Goal: Task Accomplishment & Management: Complete application form

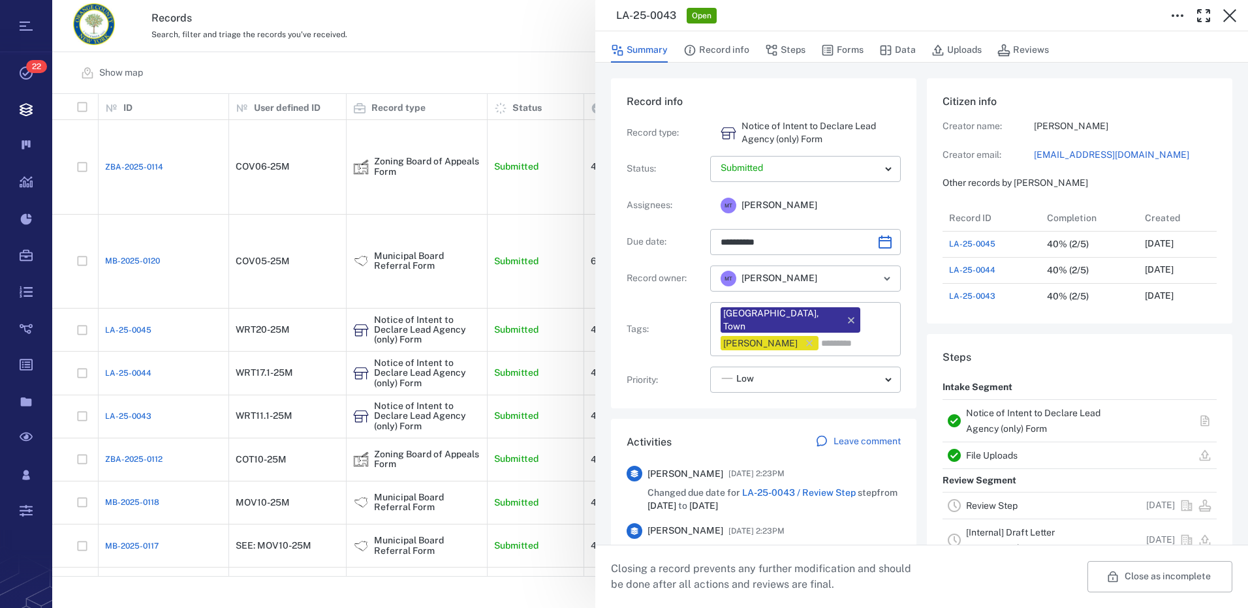
scroll to position [679, 249]
click at [1233, 13] on icon "button" at bounding box center [1229, 15] width 13 height 13
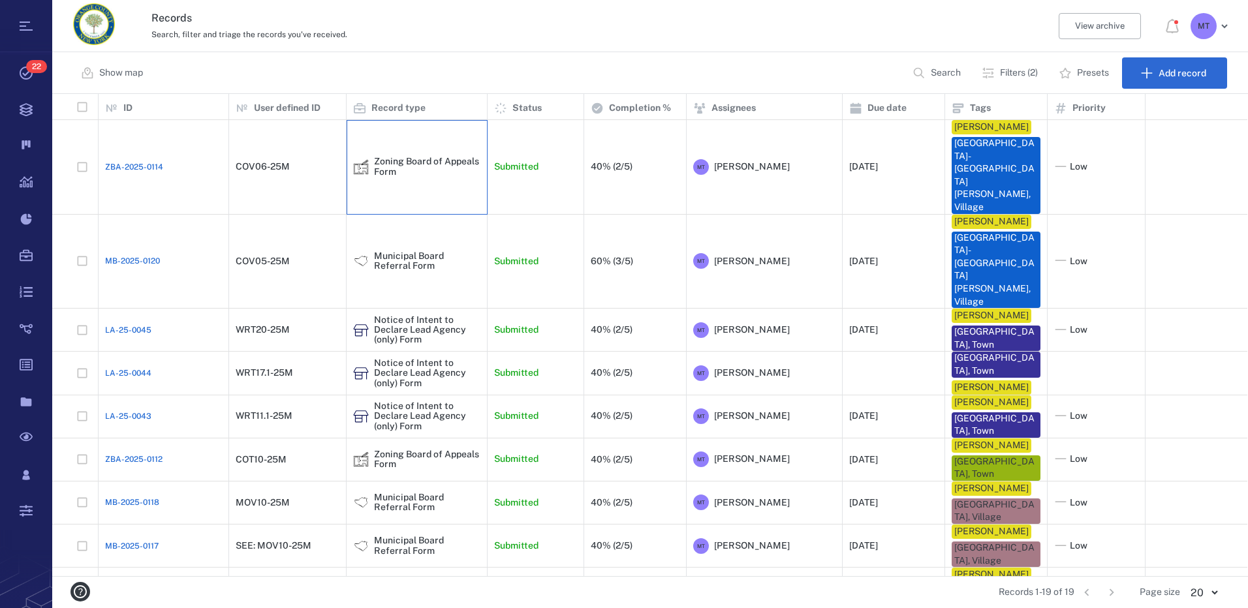
click at [371, 157] on div "Zoning Board of Appeals Form" at bounding box center [416, 167] width 127 height 20
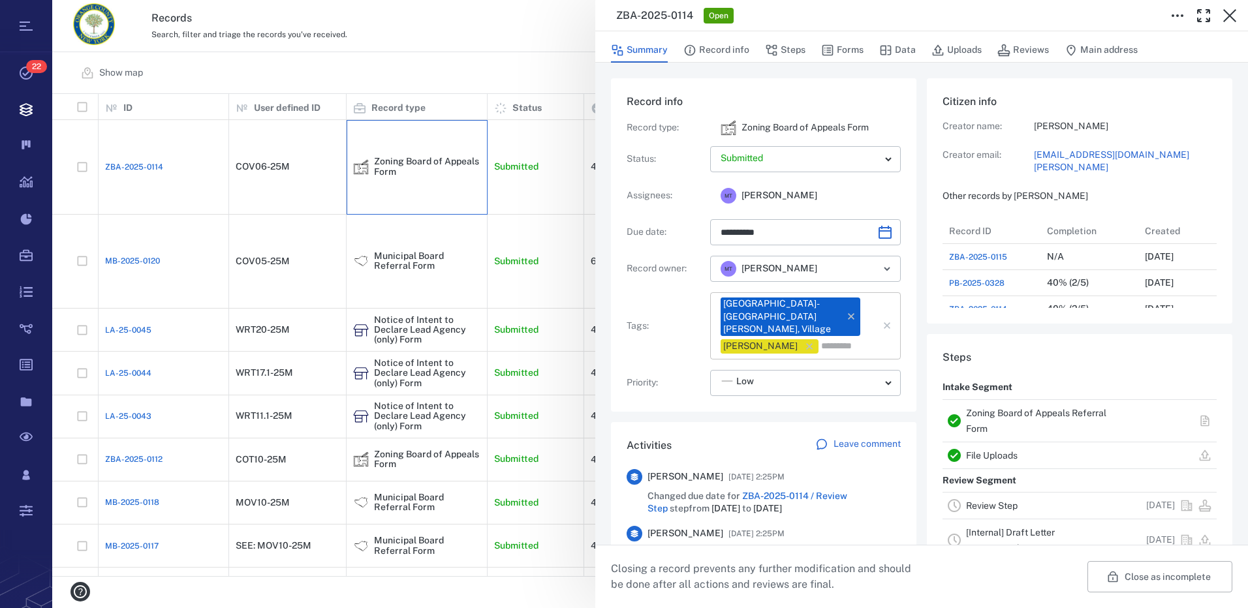
scroll to position [392, 249]
click at [836, 51] on button "Forms" at bounding box center [842, 50] width 42 height 25
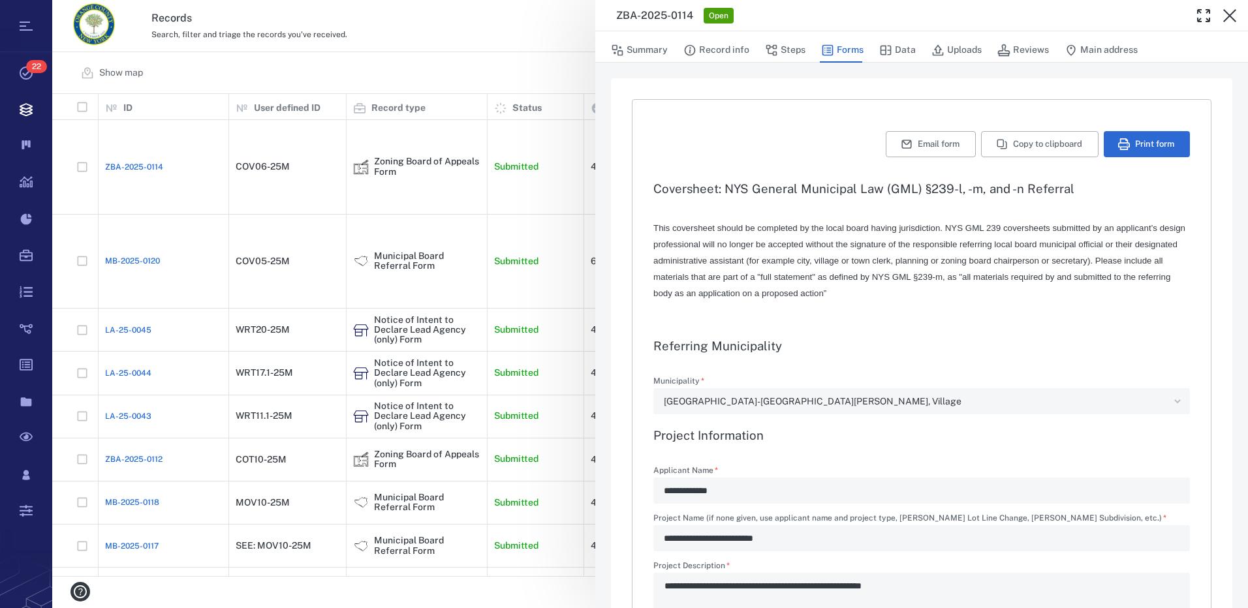
type textarea "*"
type input "**********"
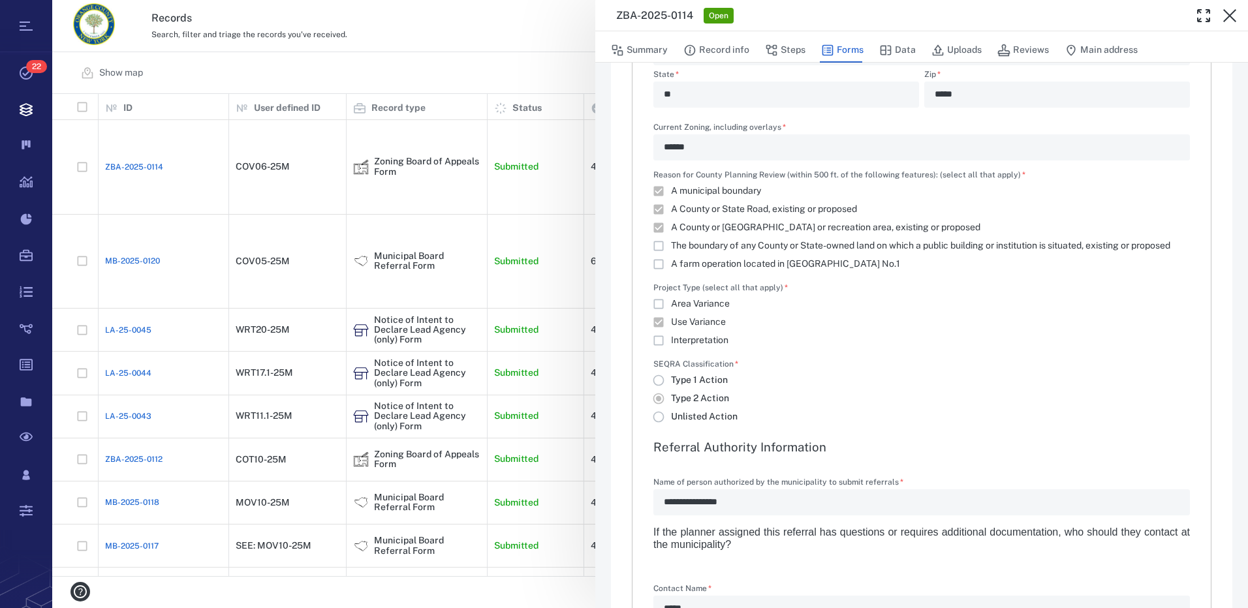
scroll to position [914, 0]
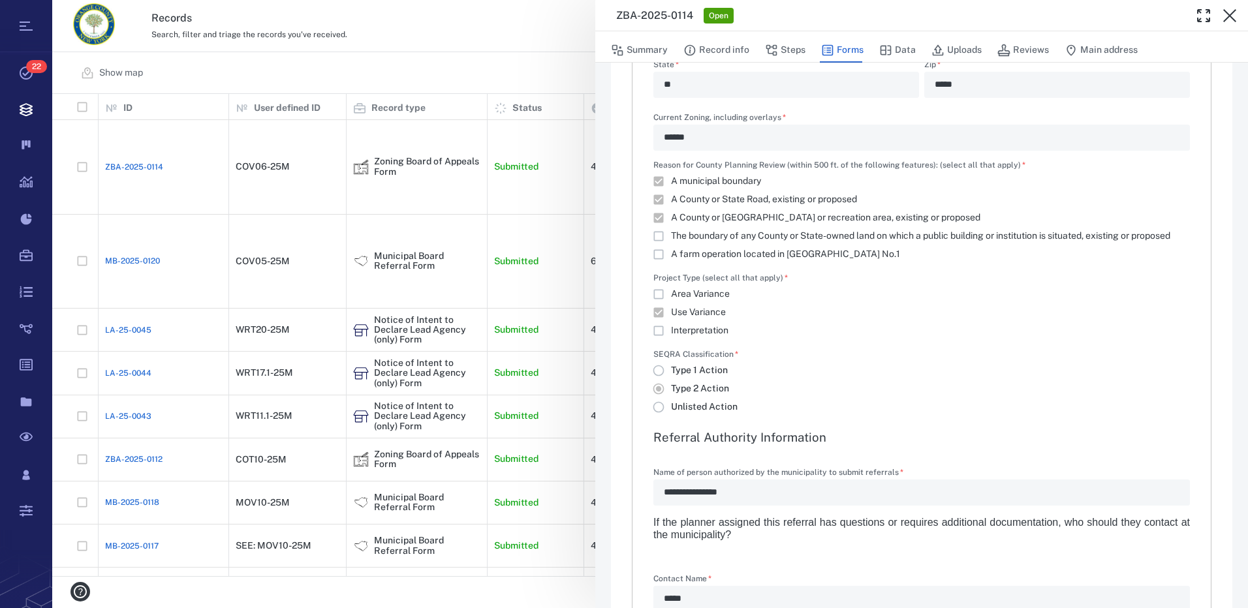
drag, startPoint x: 975, startPoint y: 51, endPoint x: 885, endPoint y: 224, distance: 195.1
click at [975, 51] on button "Uploads" at bounding box center [957, 50] width 50 height 25
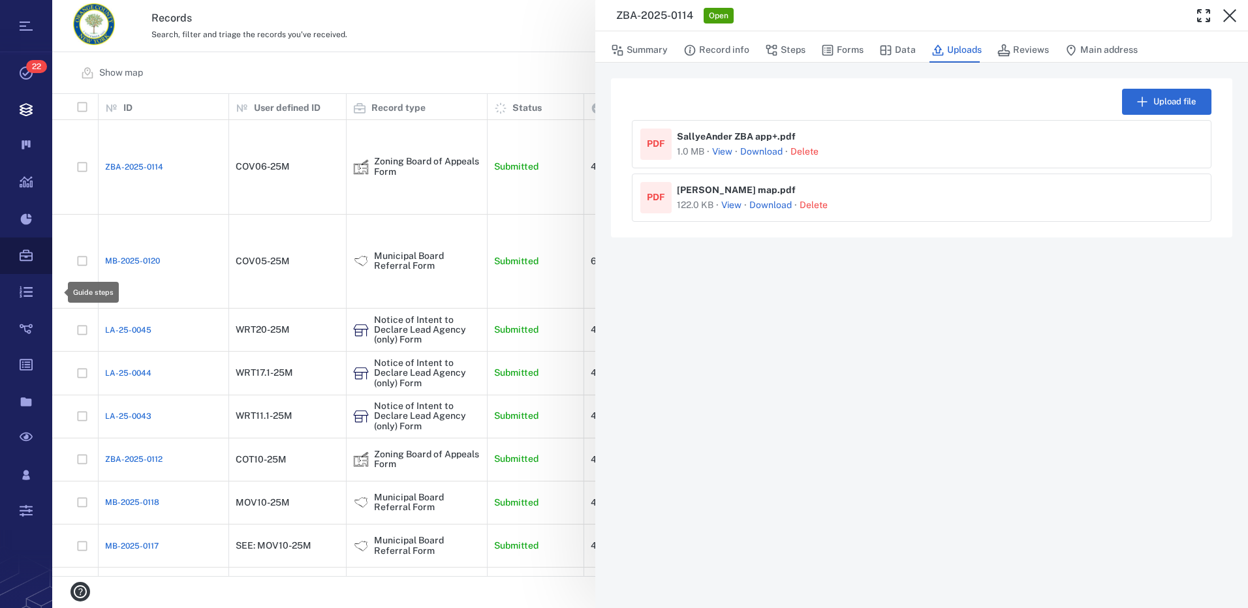
scroll to position [473, 1186]
click at [840, 48] on button "Forms" at bounding box center [842, 50] width 42 height 25
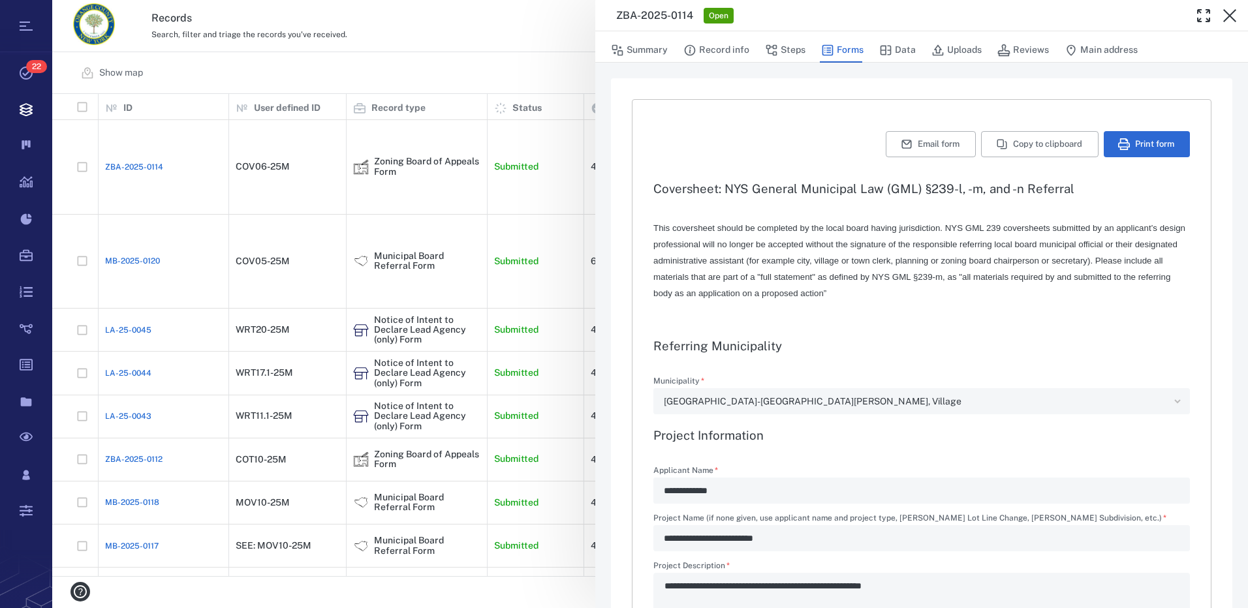
type textarea "*"
type input "**********"
type textarea "*"
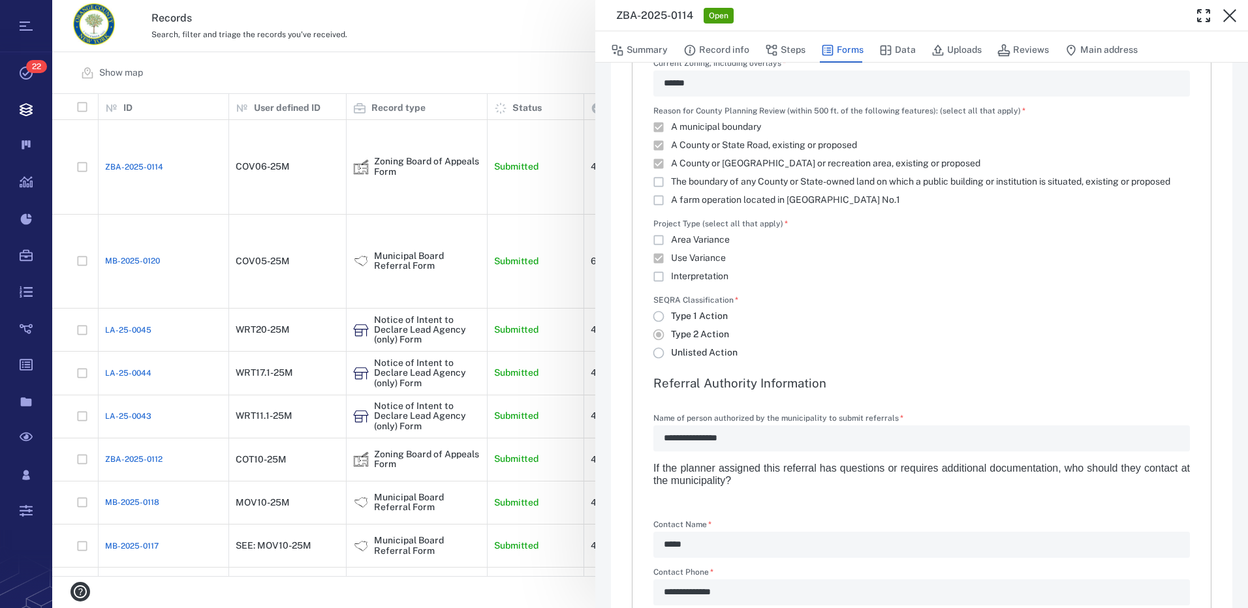
scroll to position [938, 0]
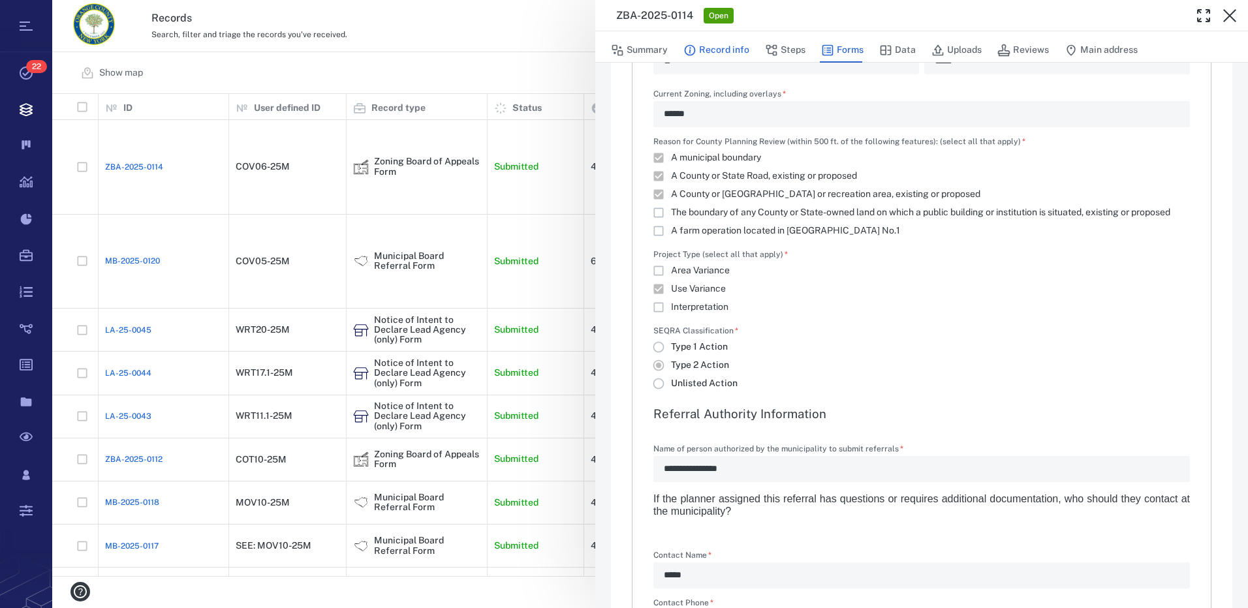
click at [716, 53] on button "Record info" at bounding box center [717, 50] width 66 height 25
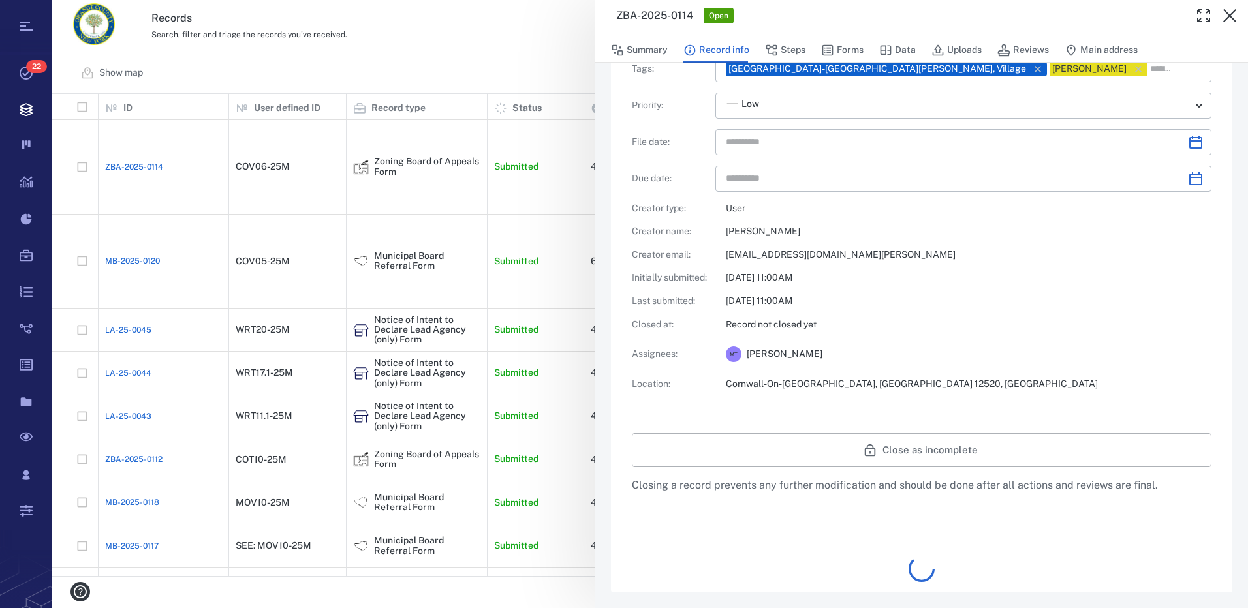
type input "**********"
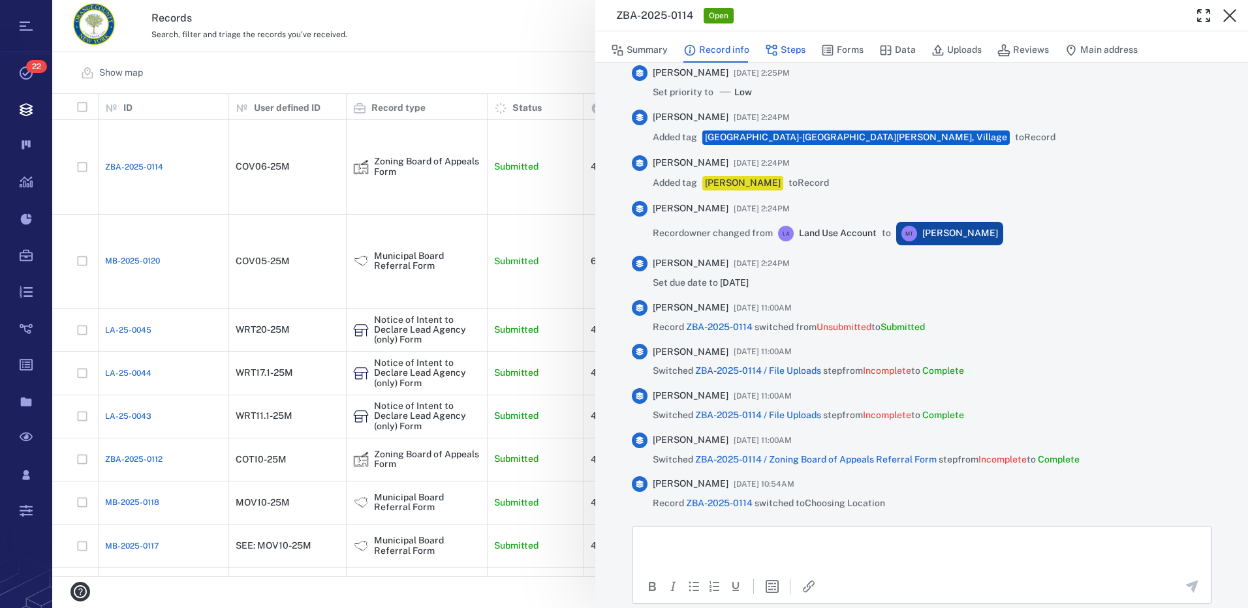
click at [789, 50] on button "Steps" at bounding box center [785, 50] width 40 height 25
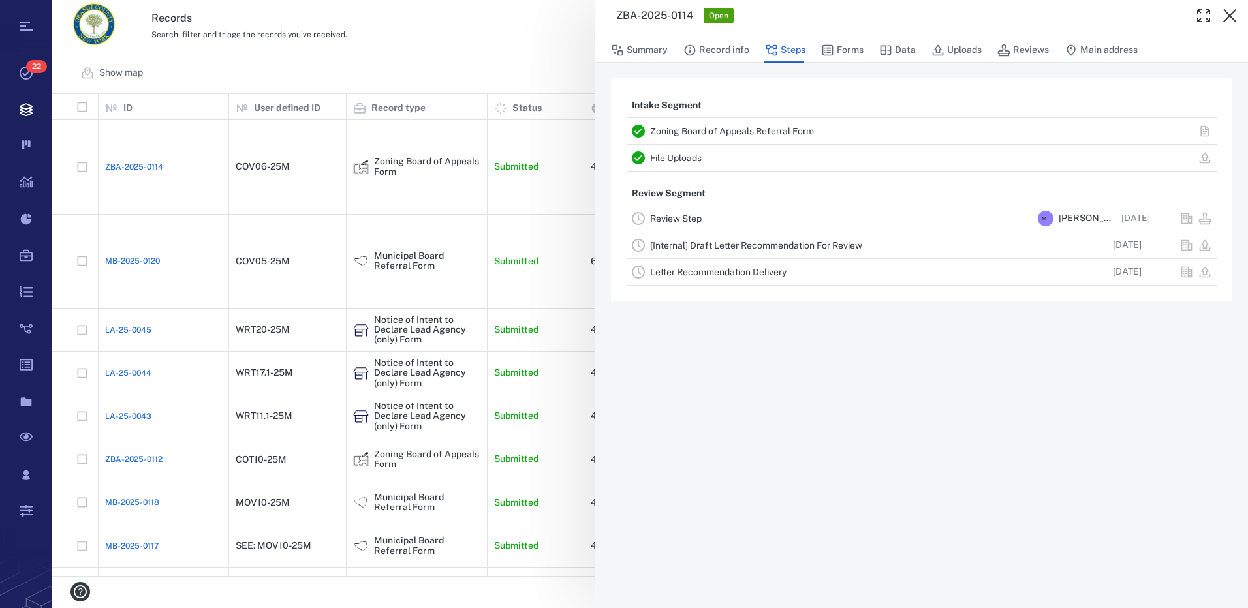
click at [689, 217] on link "Review Step" at bounding box center [676, 218] width 52 height 10
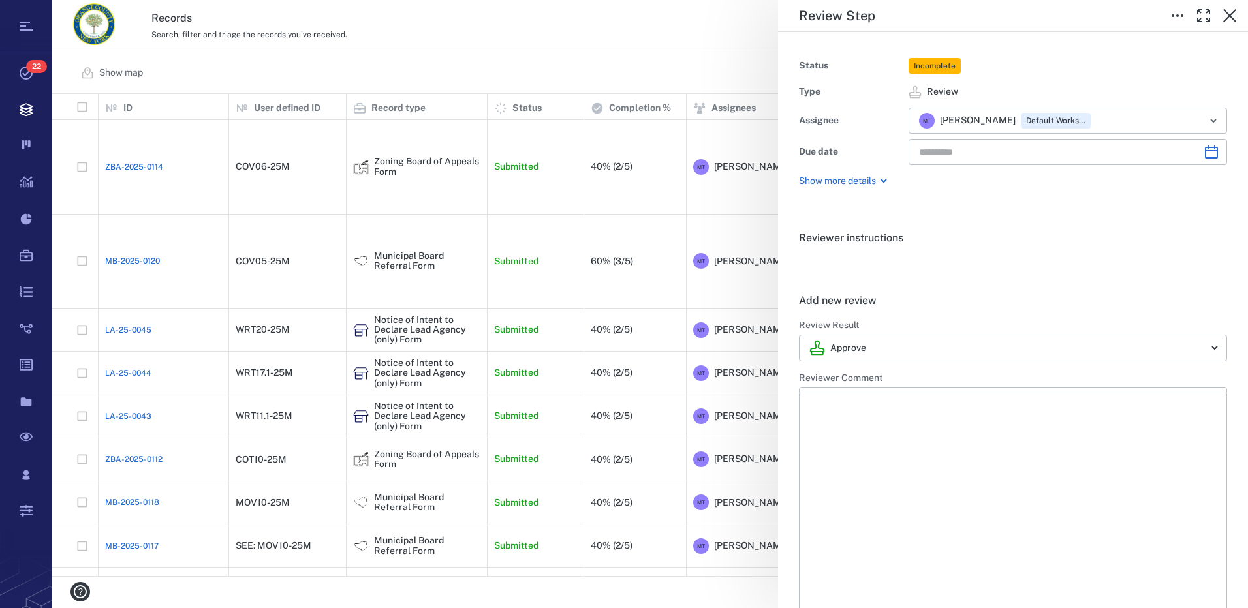
type input "**********"
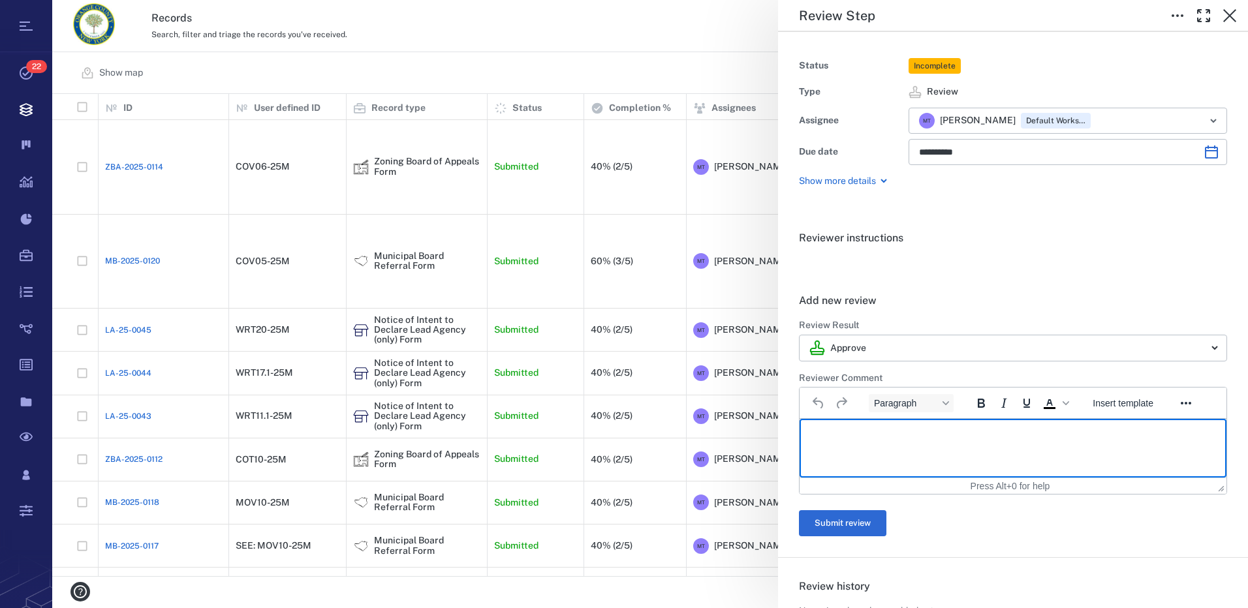
click at [874, 439] on p "Rich Text Area. Press ALT-0 for help." at bounding box center [1013, 436] width 405 height 12
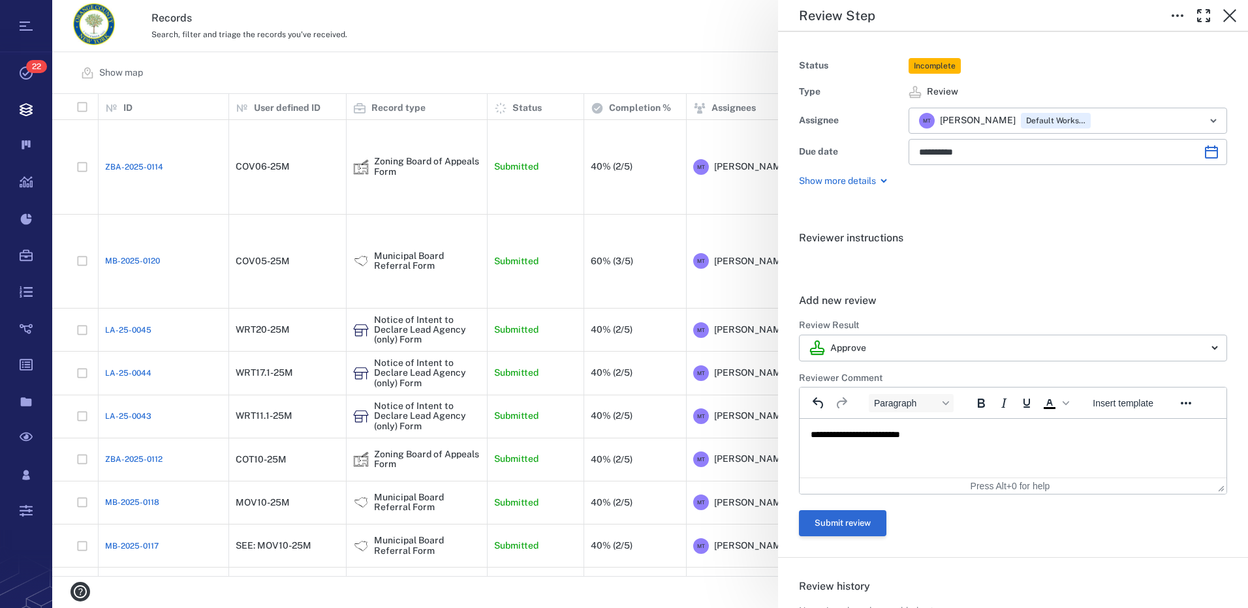
click at [854, 524] on button "Submit review" at bounding box center [842, 524] width 87 height 26
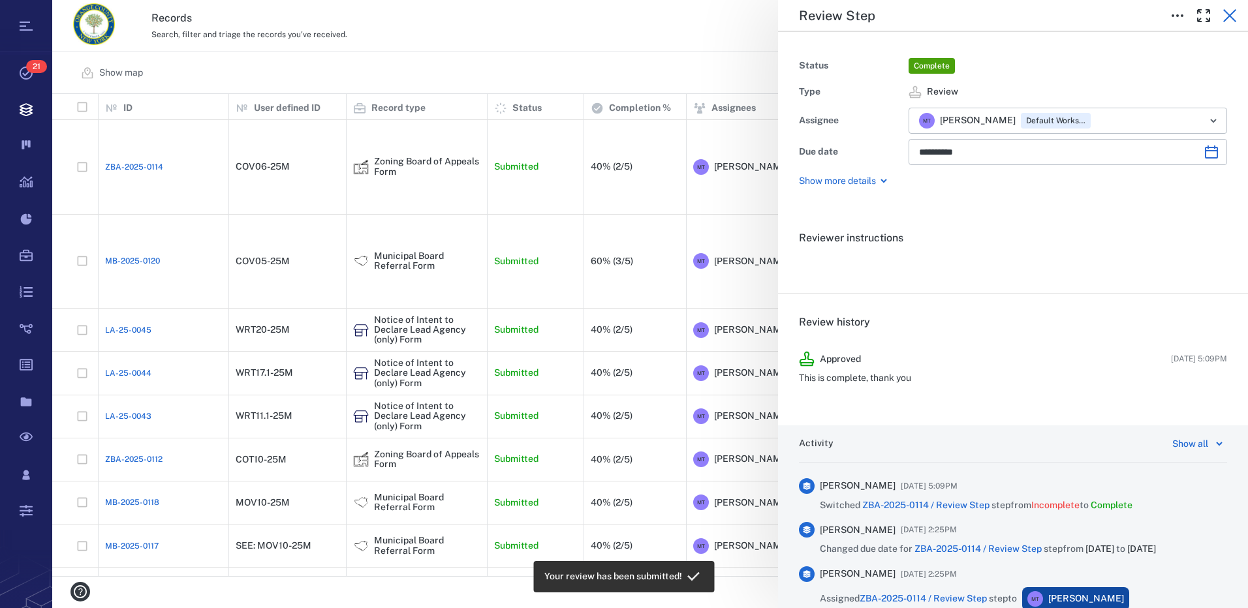
click at [1232, 13] on icon "button" at bounding box center [1229, 15] width 13 height 13
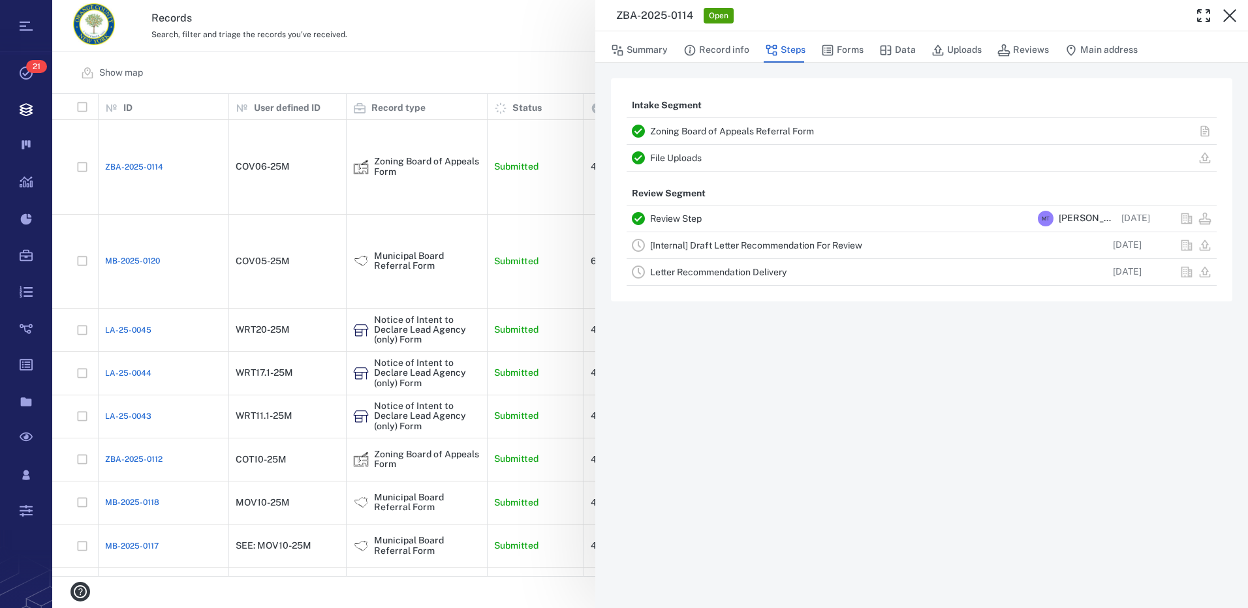
click at [803, 247] on link "[Internal] Draft Letter Recommendation For Review" at bounding box center [756, 245] width 212 height 10
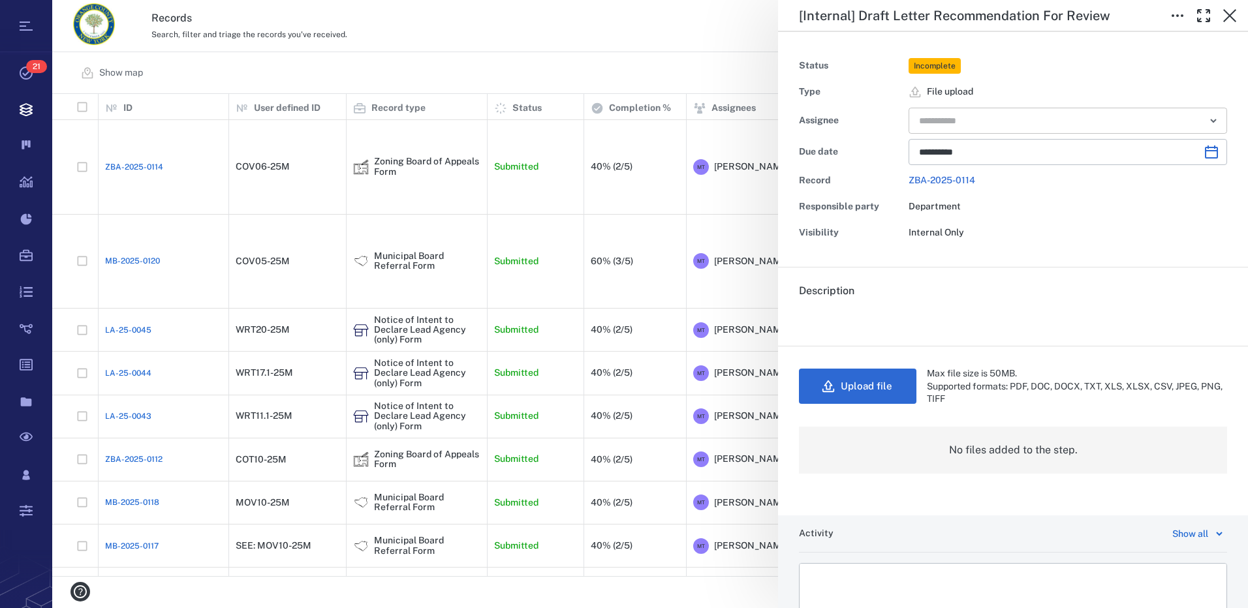
click at [1211, 119] on icon "Open" at bounding box center [1214, 121] width 16 height 16
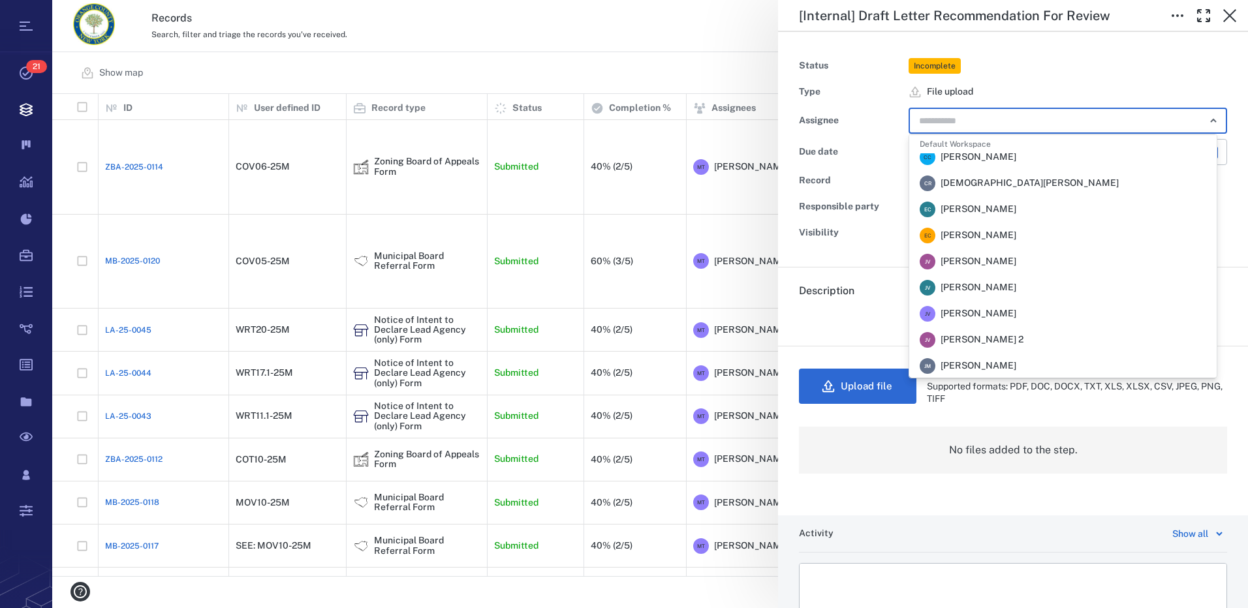
scroll to position [131, 0]
click at [988, 297] on span "[PERSON_NAME]" at bounding box center [979, 297] width 76 height 13
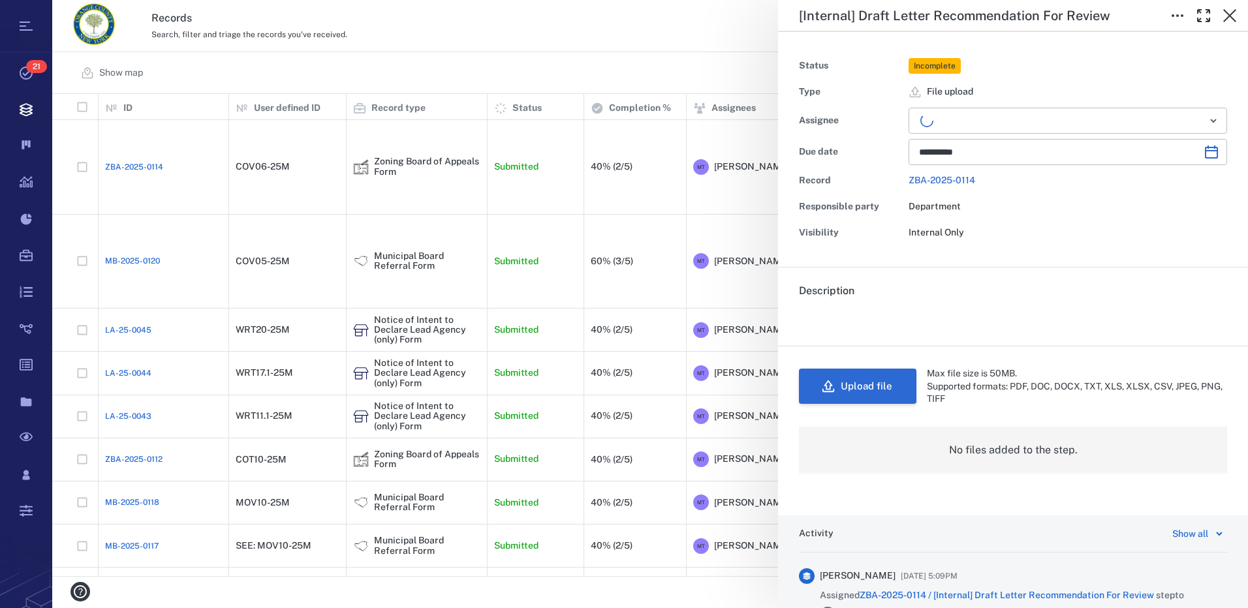
click at [896, 389] on button "Upload file" at bounding box center [858, 386] width 118 height 35
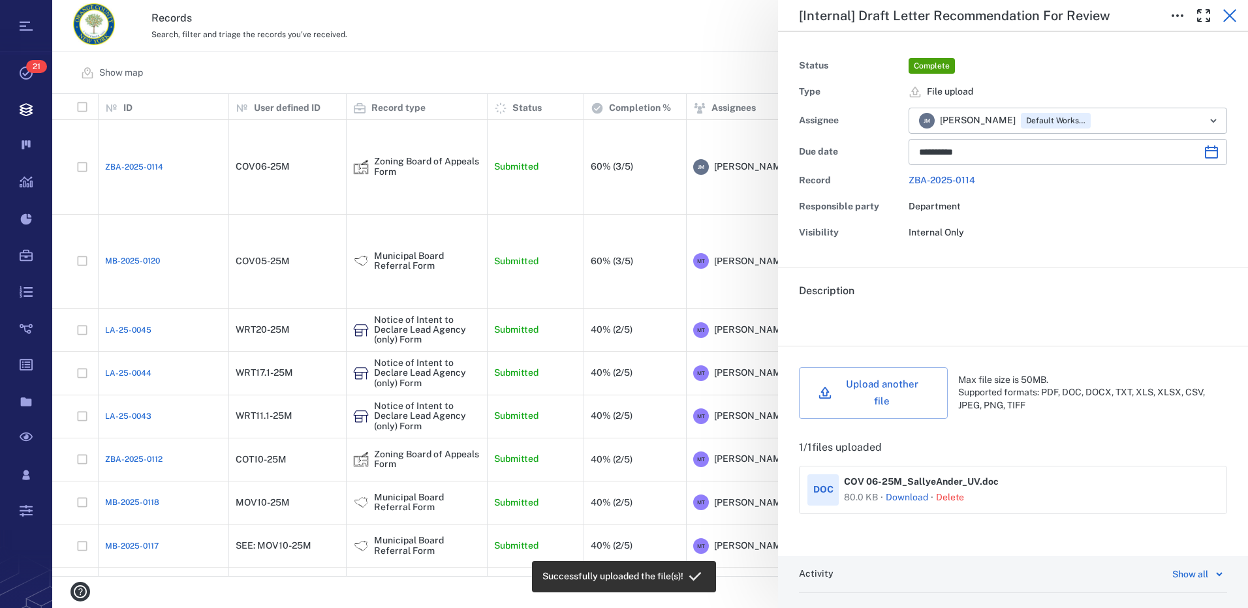
click at [1233, 19] on icon "button" at bounding box center [1229, 15] width 13 height 13
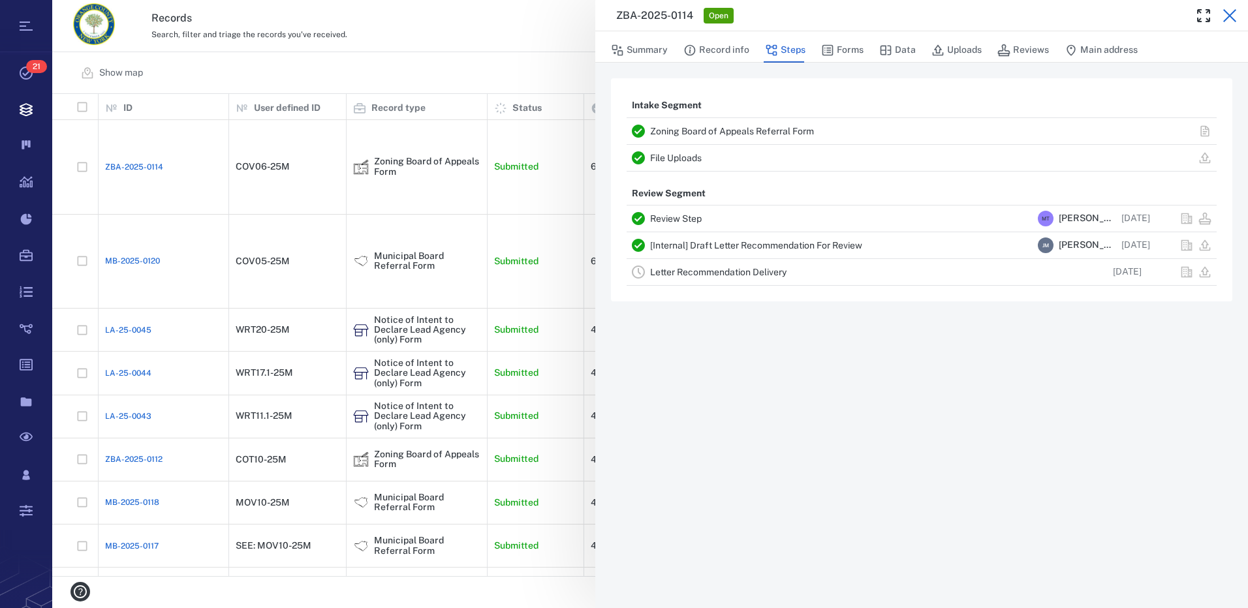
click at [1234, 17] on icon "button" at bounding box center [1230, 16] width 16 height 16
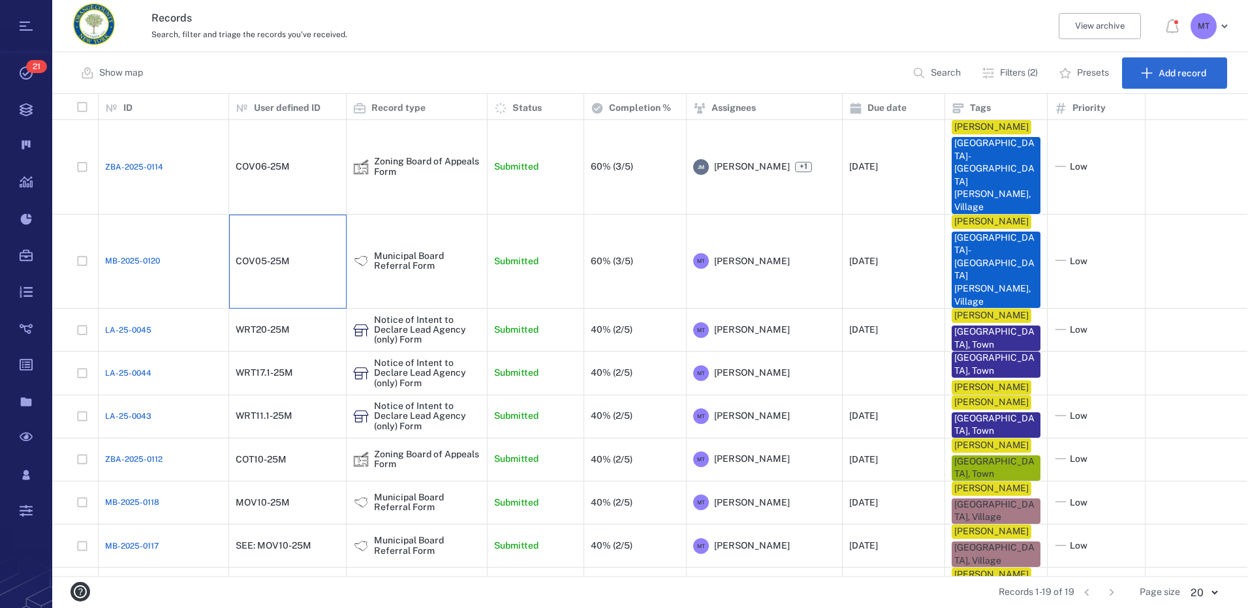
click at [299, 248] on div "COV05-25M" at bounding box center [288, 261] width 104 height 26
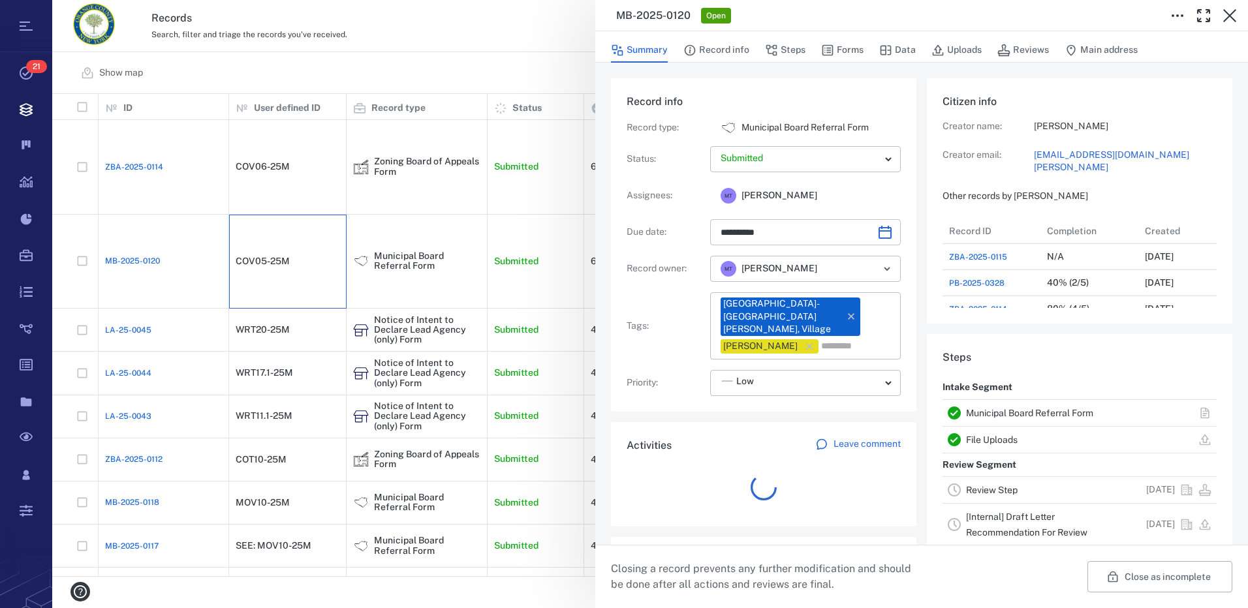
scroll to position [392, 249]
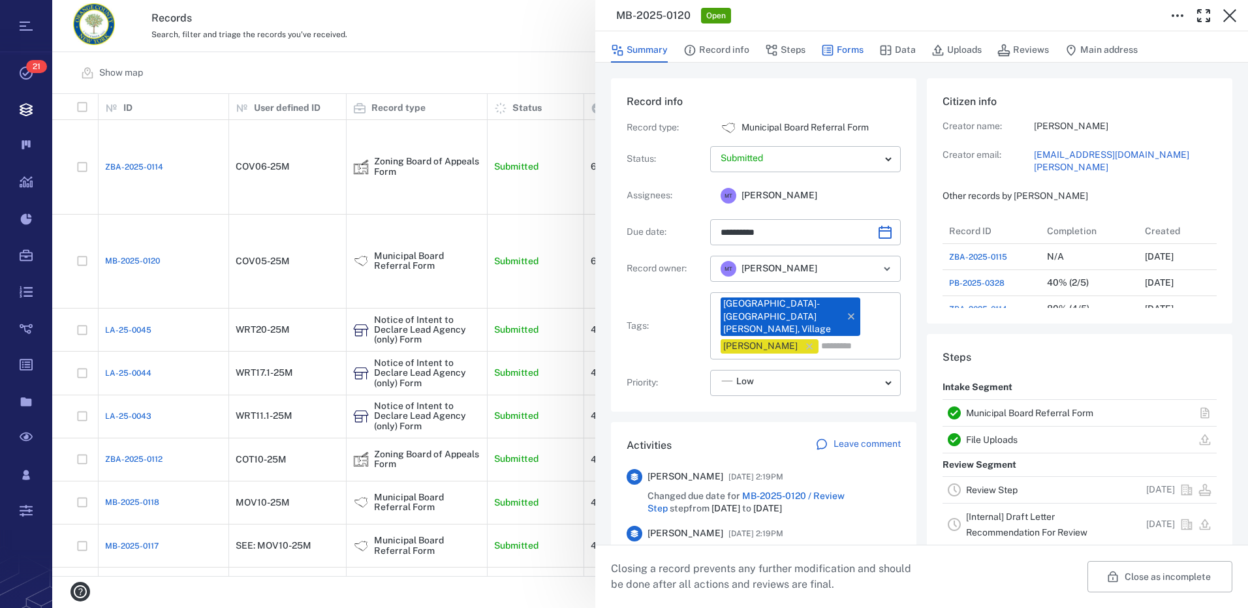
click at [860, 49] on button "Forms" at bounding box center [842, 50] width 42 height 25
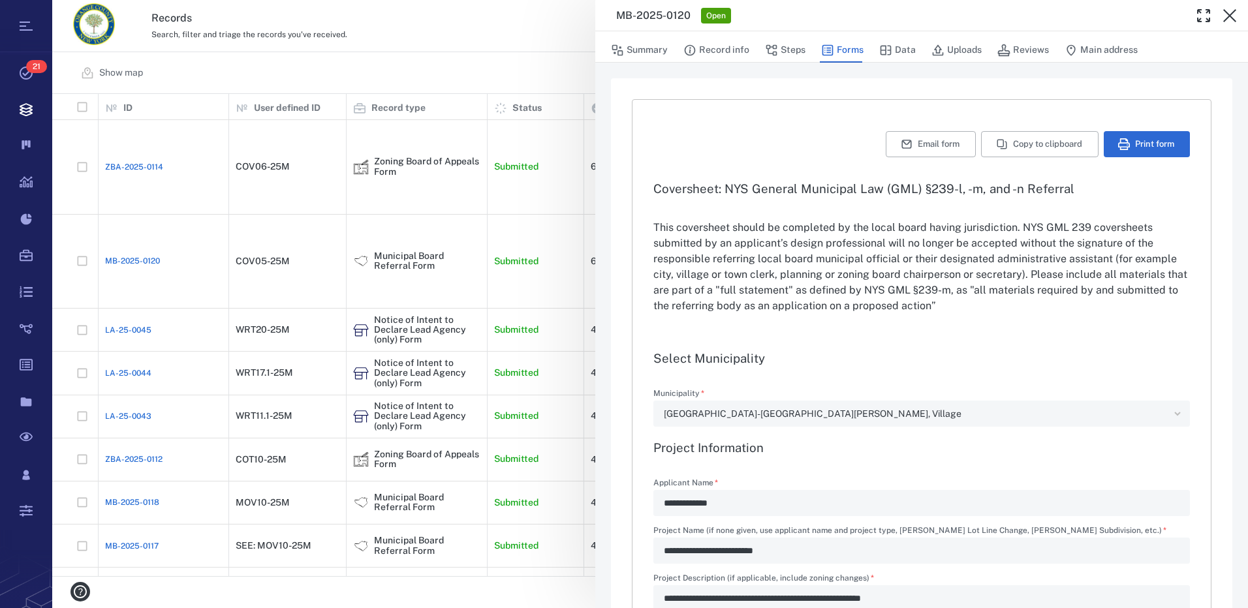
type input "**********"
